Goal: Check status

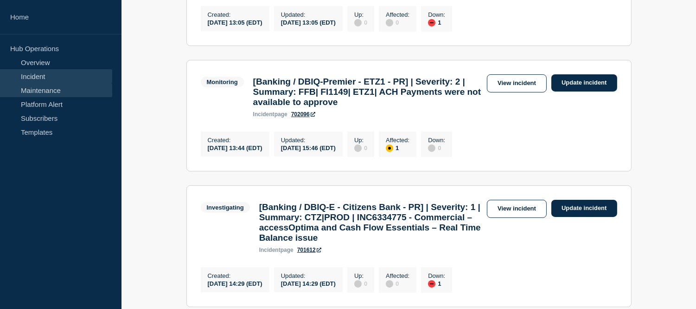
scroll to position [258, 0]
click at [58, 87] on link "Maintenance" at bounding box center [56, 90] width 112 height 14
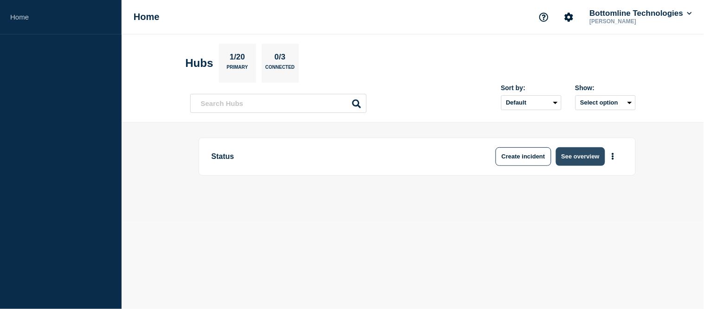
click at [571, 160] on button "See overview" at bounding box center [580, 156] width 49 height 19
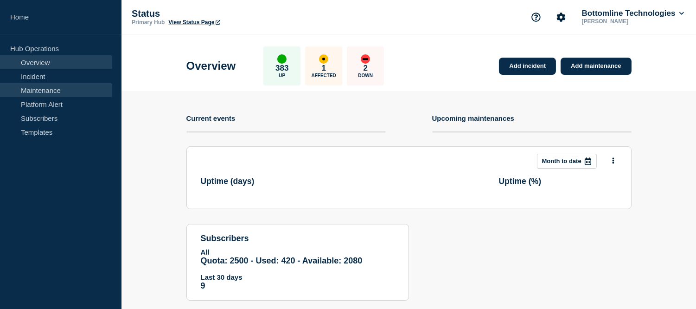
click at [53, 88] on link "Maintenance" at bounding box center [56, 90] width 112 height 14
